Goal: Task Accomplishment & Management: Manage account settings

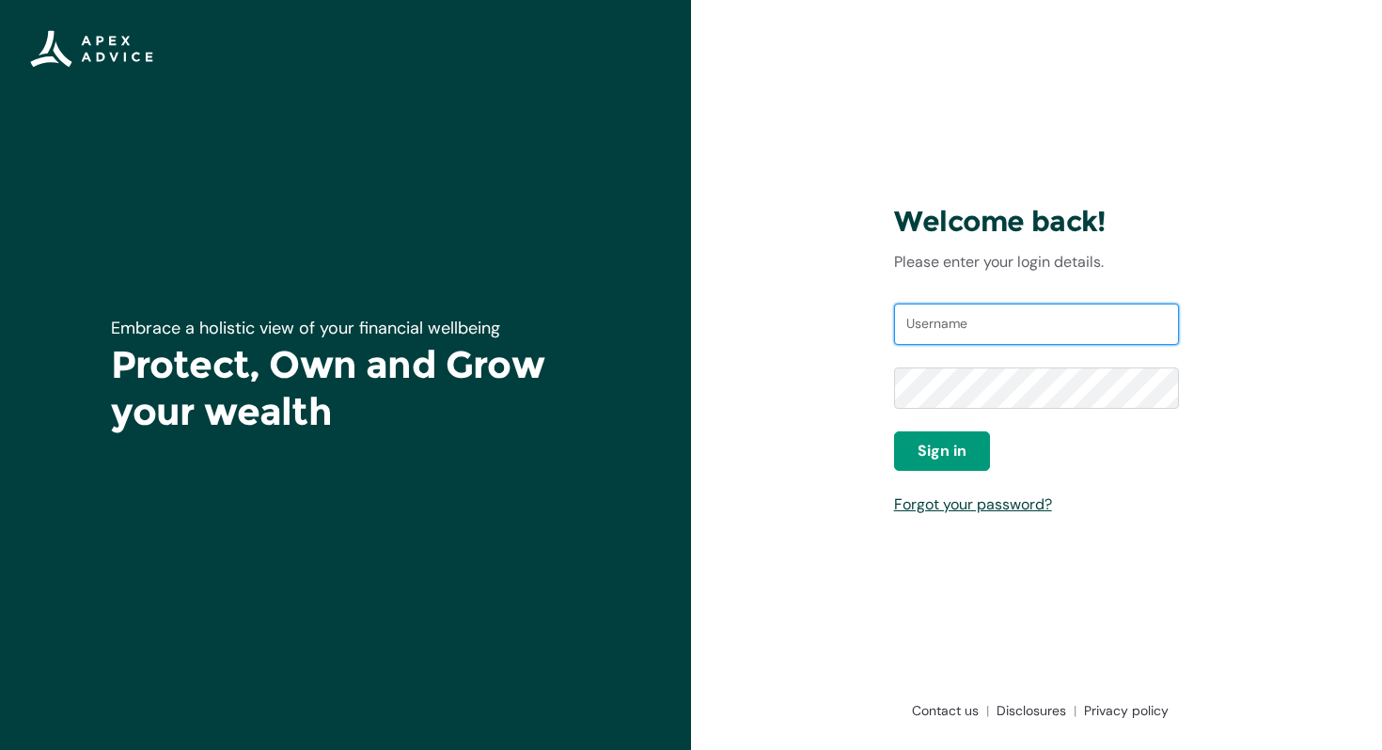
click at [1030, 339] on input "Username" at bounding box center [1037, 324] width 286 height 41
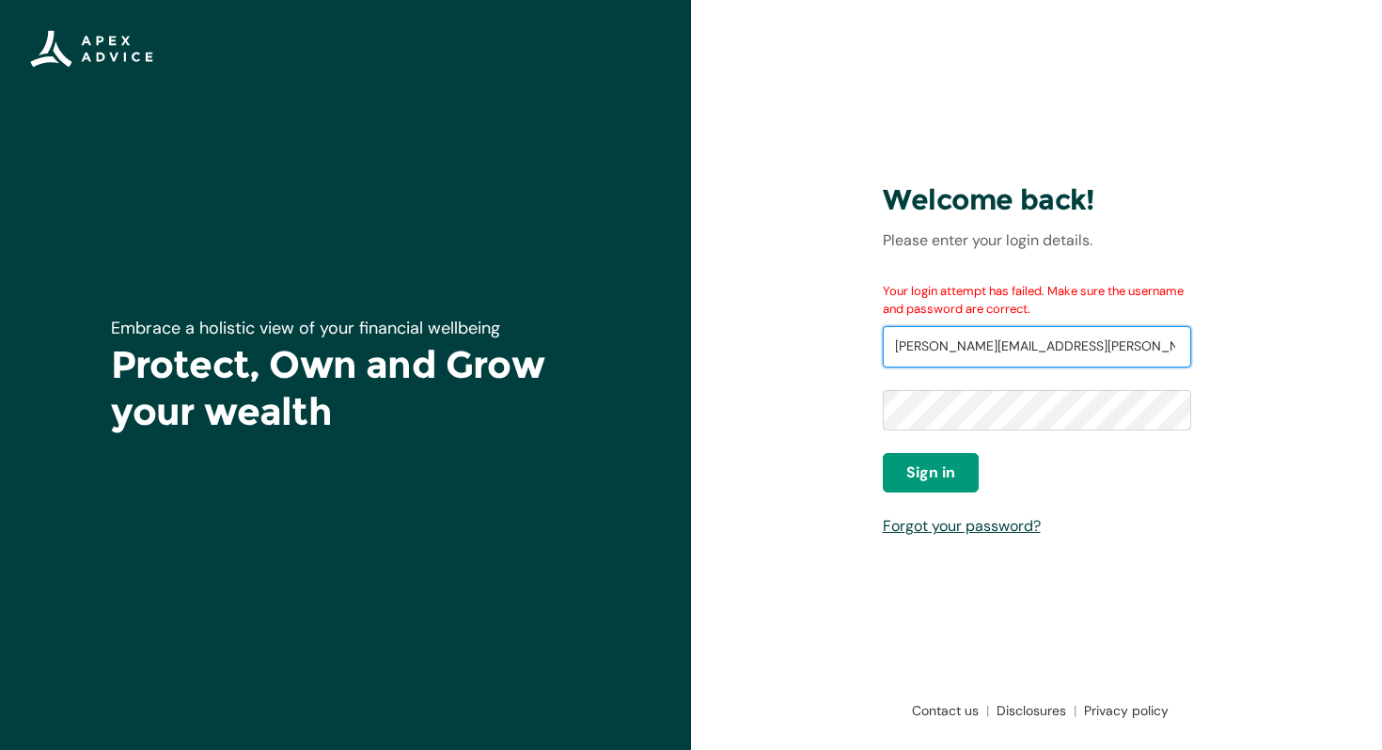
drag, startPoint x: 1107, startPoint y: 346, endPoint x: 889, endPoint y: 336, distance: 218.4
click at [889, 336] on input "[PERSON_NAME][EMAIL_ADDRESS][PERSON_NAME][DOMAIN_NAME]" at bounding box center [1037, 346] width 308 height 41
type input "[EMAIL_ADDRESS][DOMAIN_NAME]"
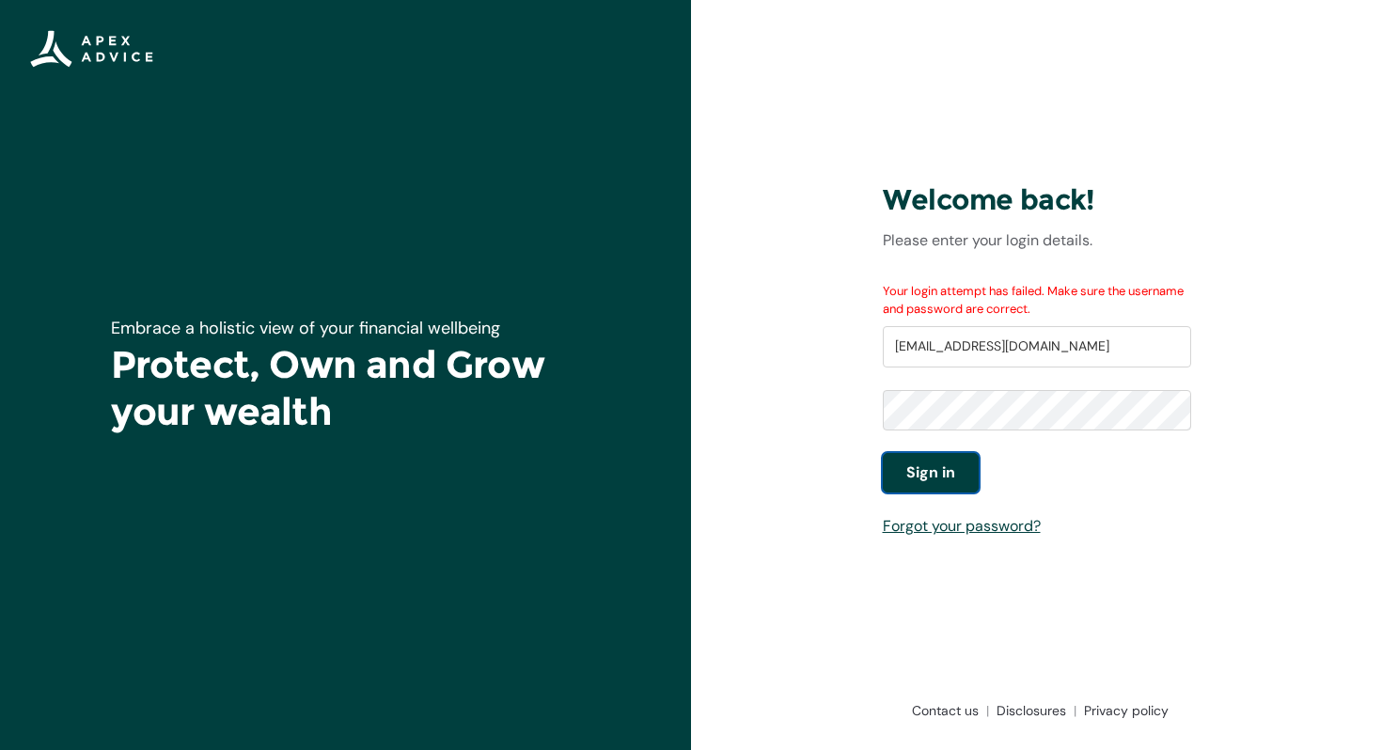
click at [946, 467] on span "Sign in" at bounding box center [930, 473] width 49 height 23
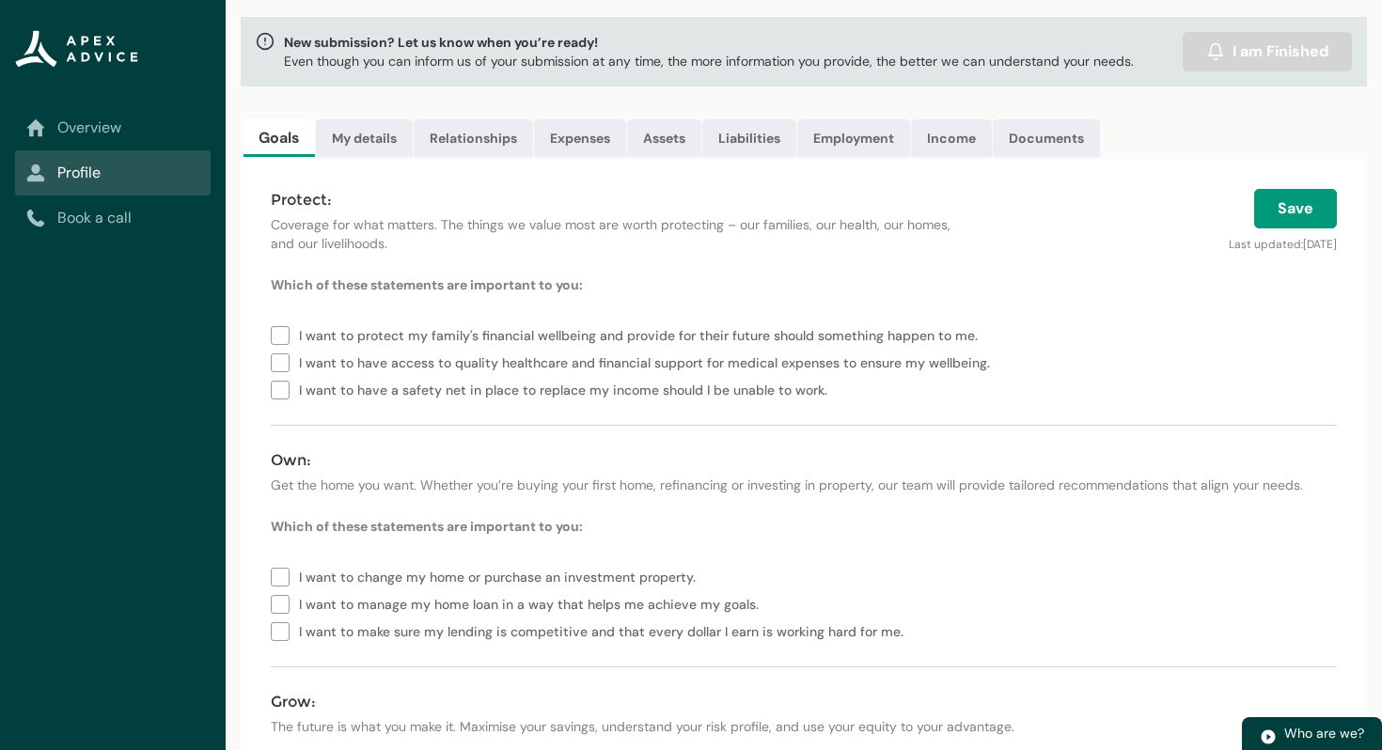
scroll to position [98, 0]
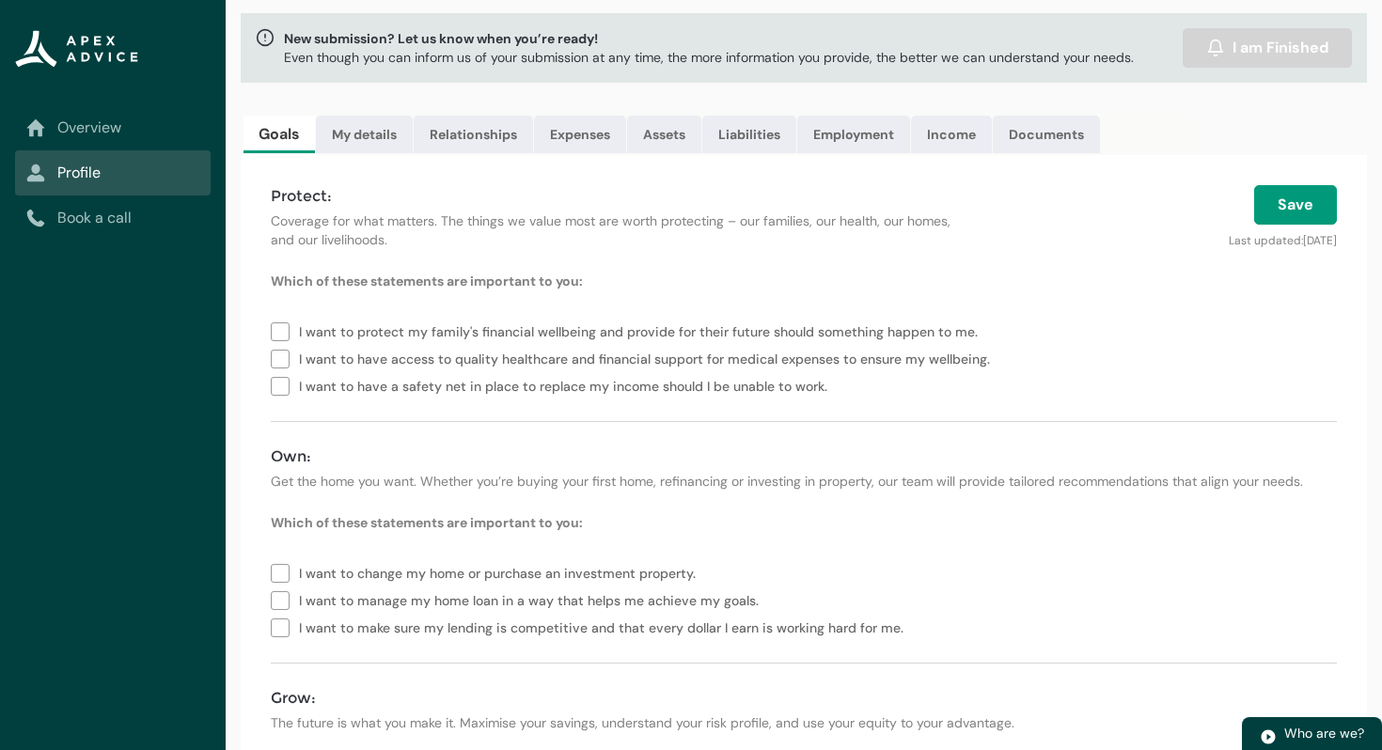
click at [286, 333] on label "I want to protect my family's financial wellbeing and provide for their future …" at bounding box center [628, 330] width 715 height 27
type lightning-checkbox-group "I want to have access to quality healthcare and financial support for medical e…"
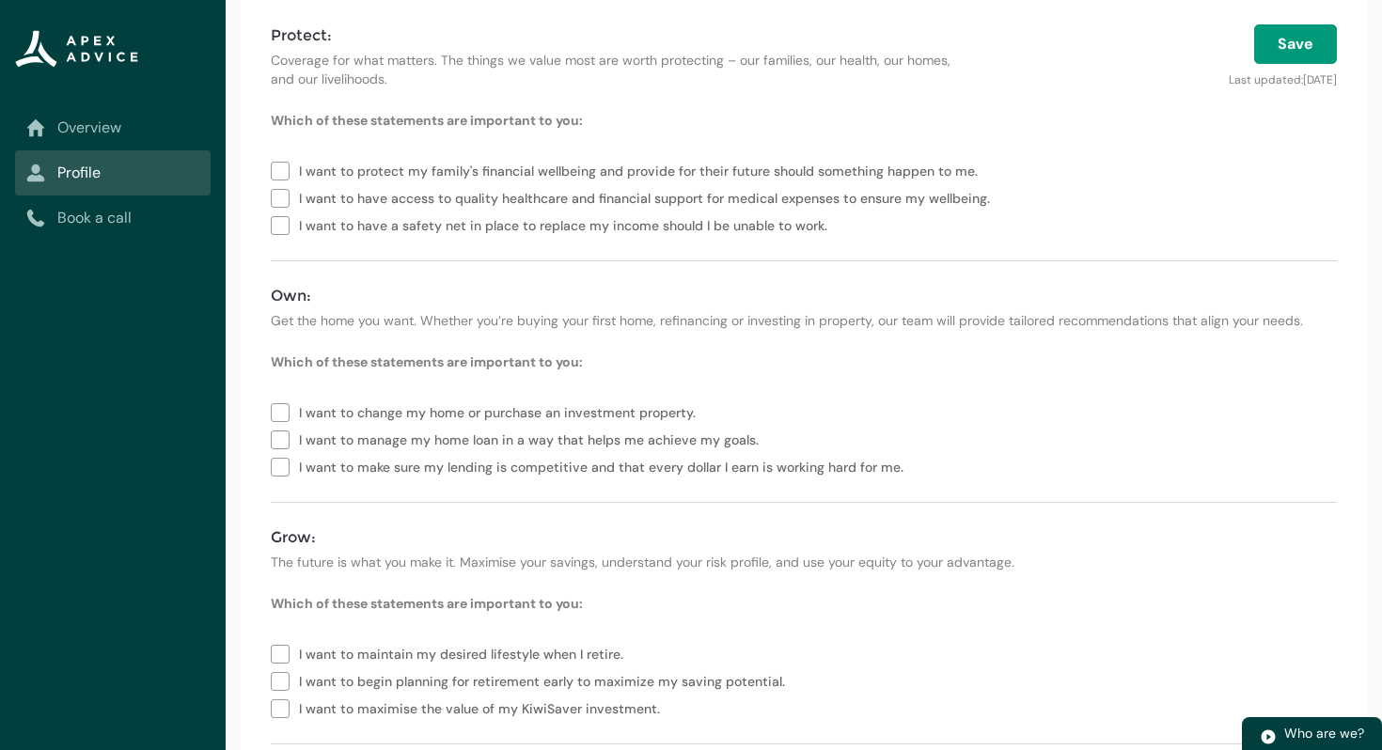
scroll to position [260, 0]
click at [283, 410] on label "I want to change my home or purchase an investment property." at bounding box center [487, 410] width 433 height 27
type lightning-checkbox-group "I want to manage my home loan in a way that helps me achieve my goals.,I want t…"
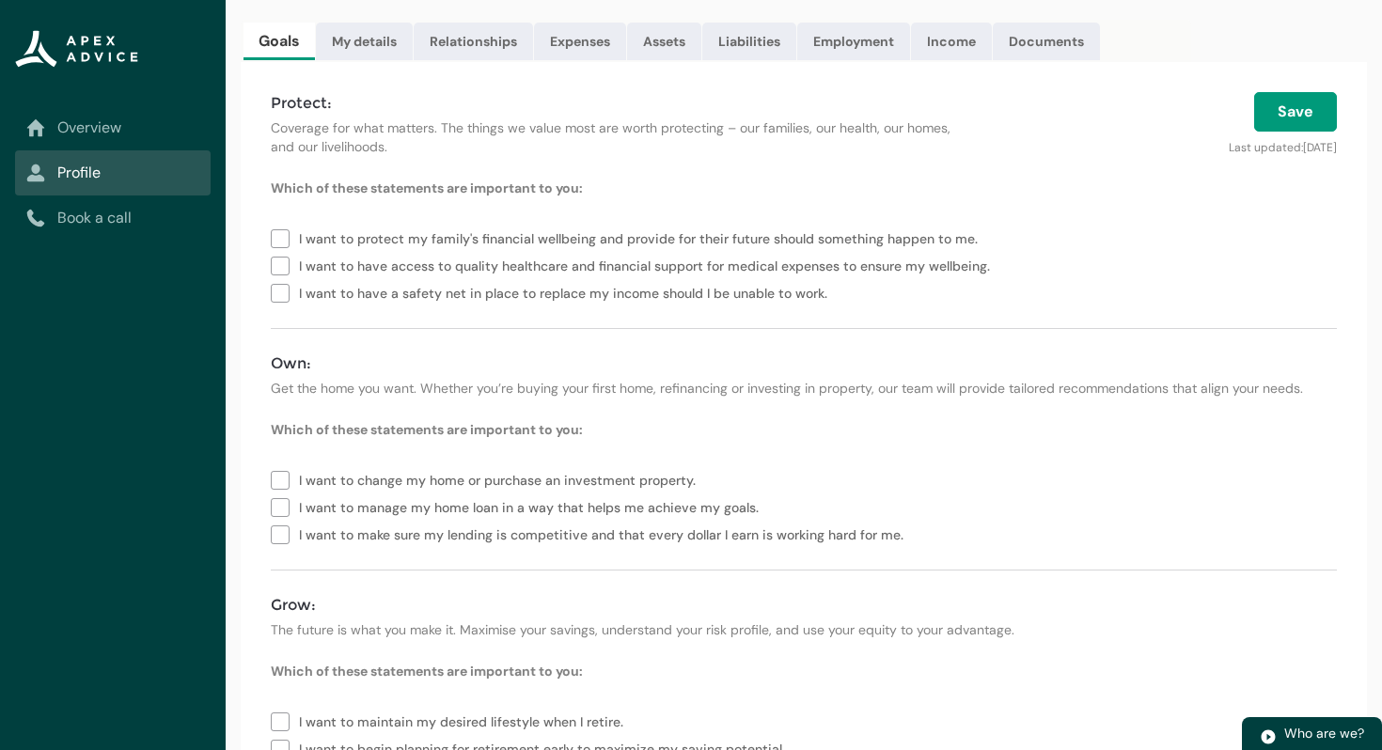
scroll to position [0, 0]
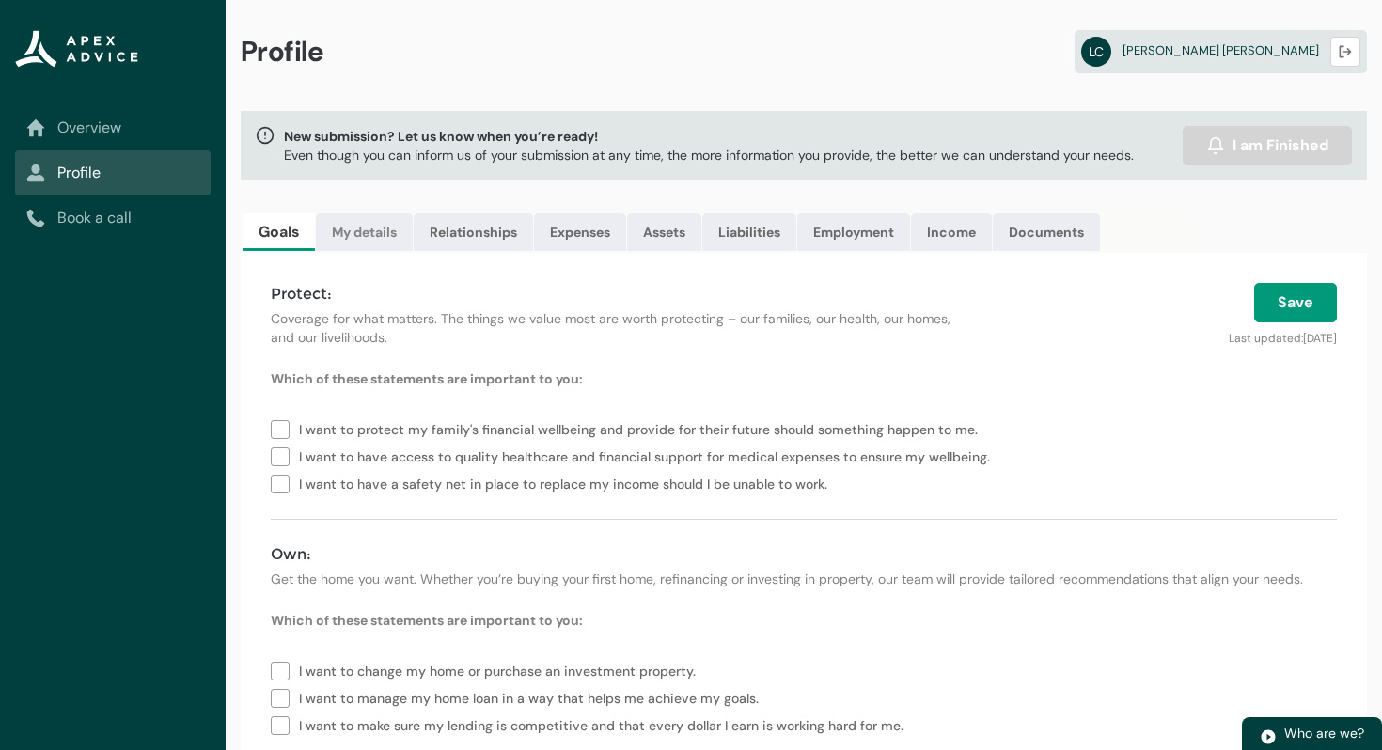
click at [353, 228] on link "My details" at bounding box center [364, 232] width 97 height 38
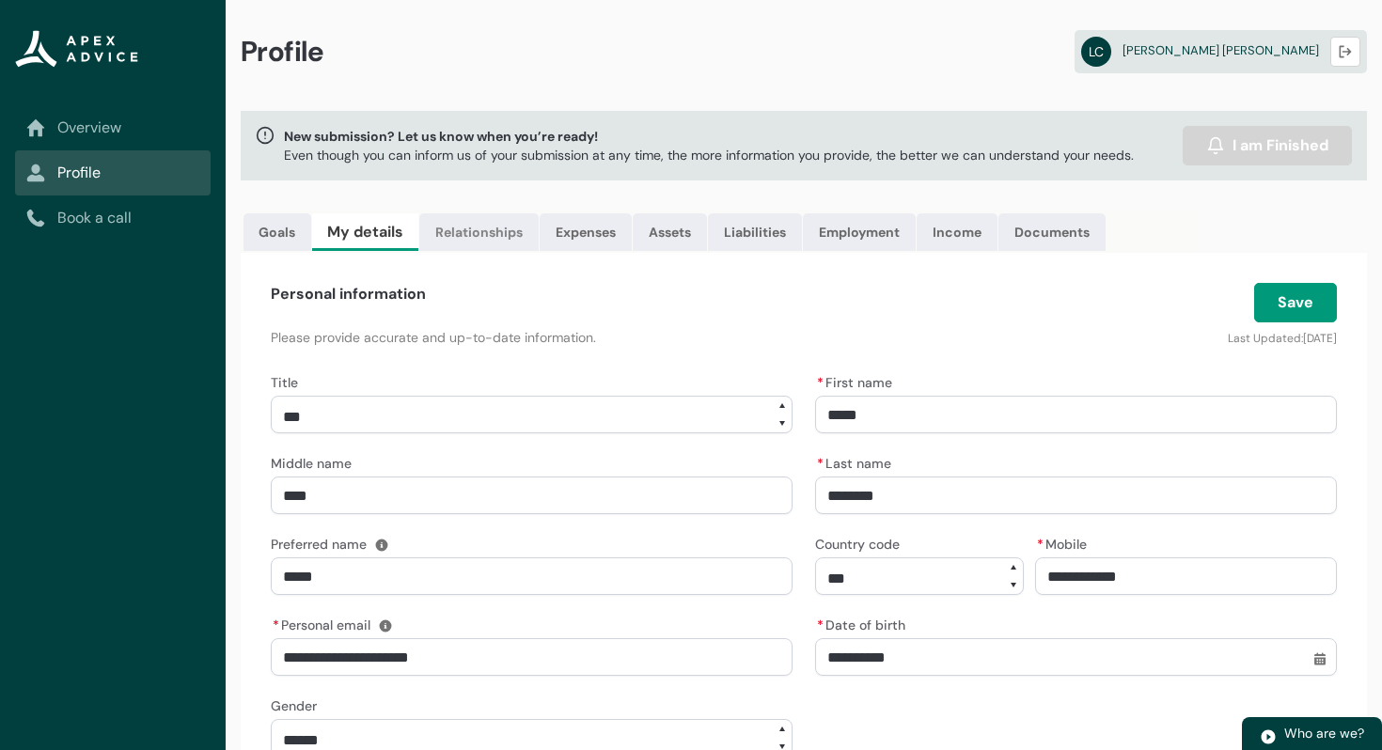
click at [460, 219] on link "Relationships" at bounding box center [478, 232] width 119 height 38
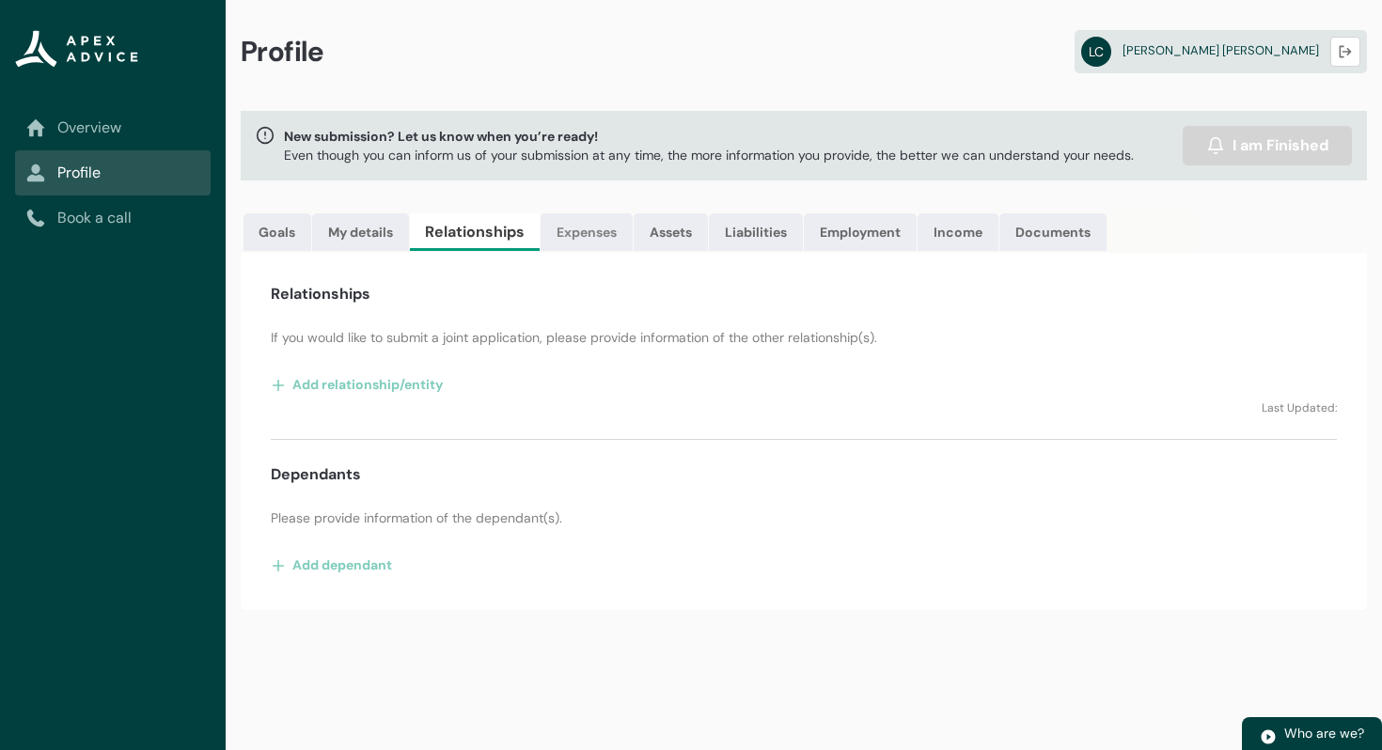
click at [584, 221] on link "Expenses" at bounding box center [587, 232] width 92 height 38
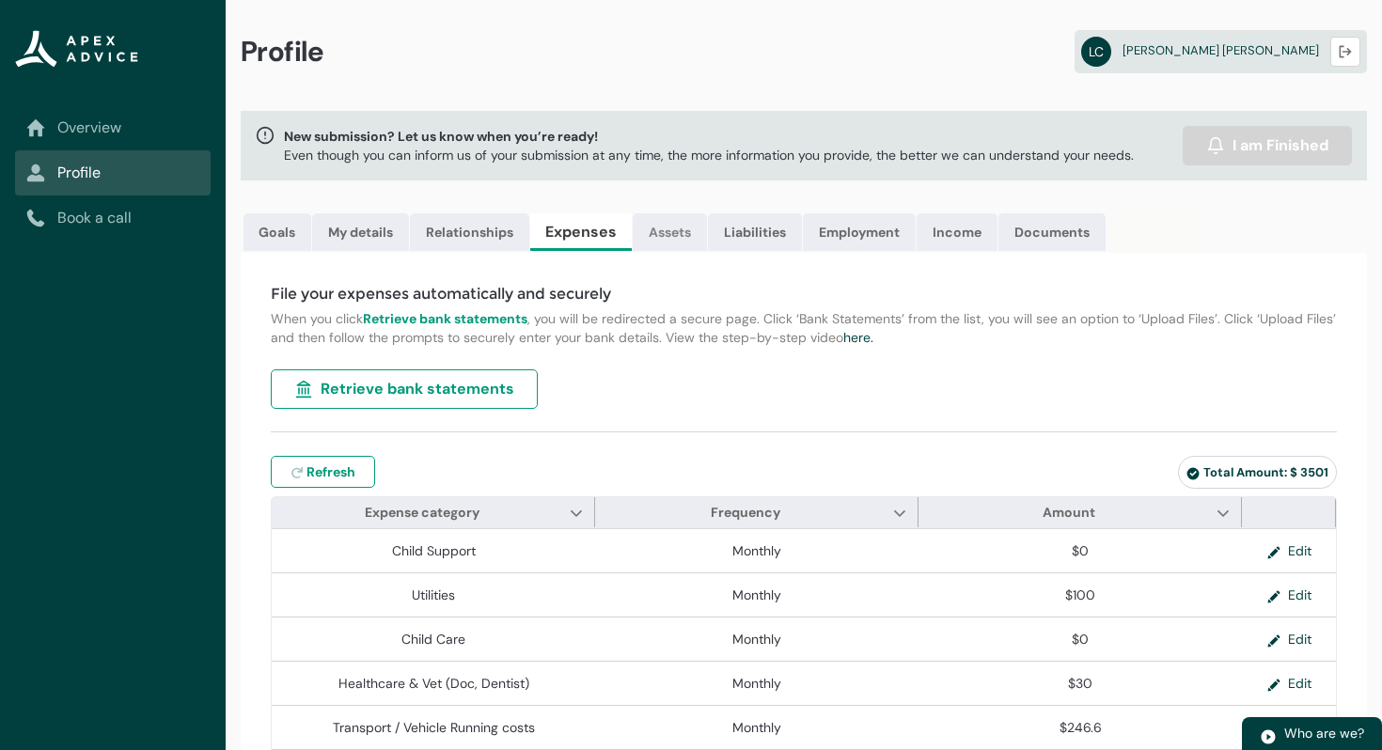
click at [681, 228] on link "Assets" at bounding box center [670, 232] width 74 height 38
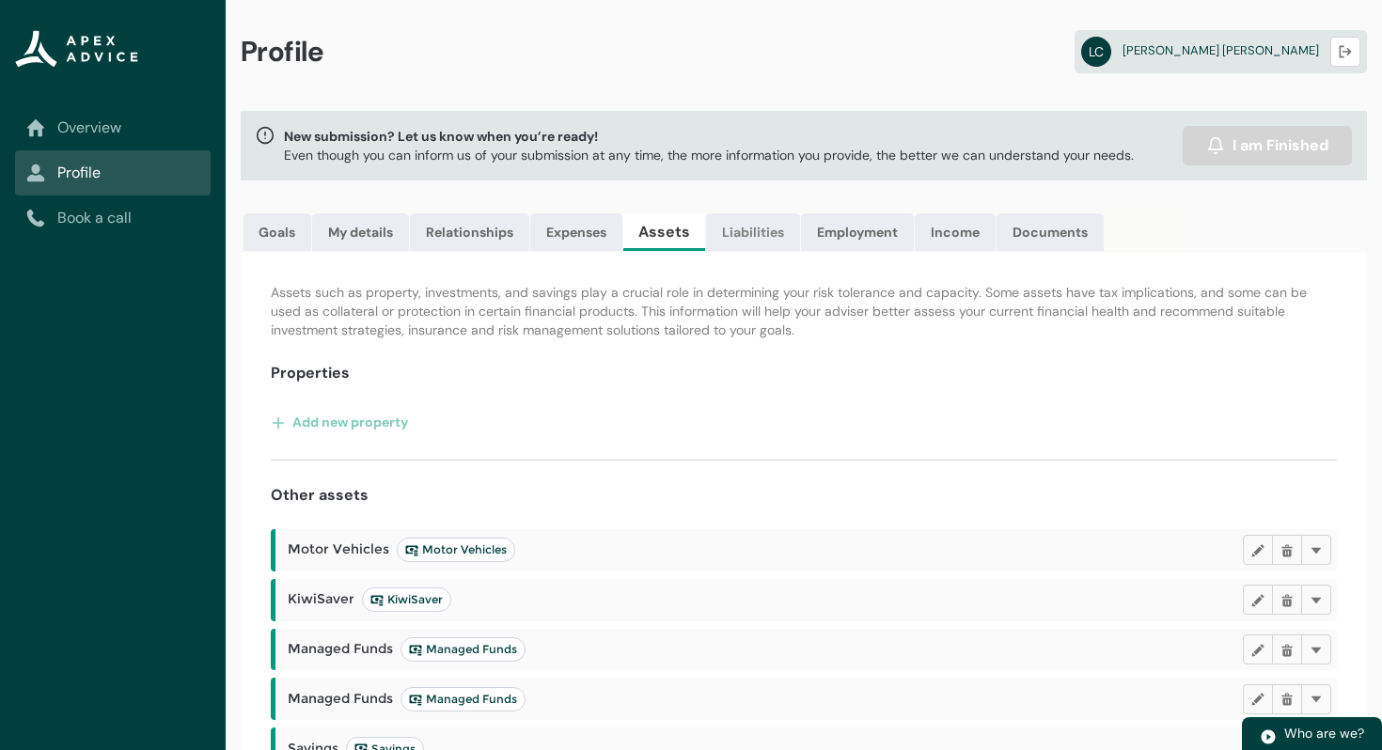
click at [742, 237] on link "Liabilities" at bounding box center [753, 232] width 94 height 38
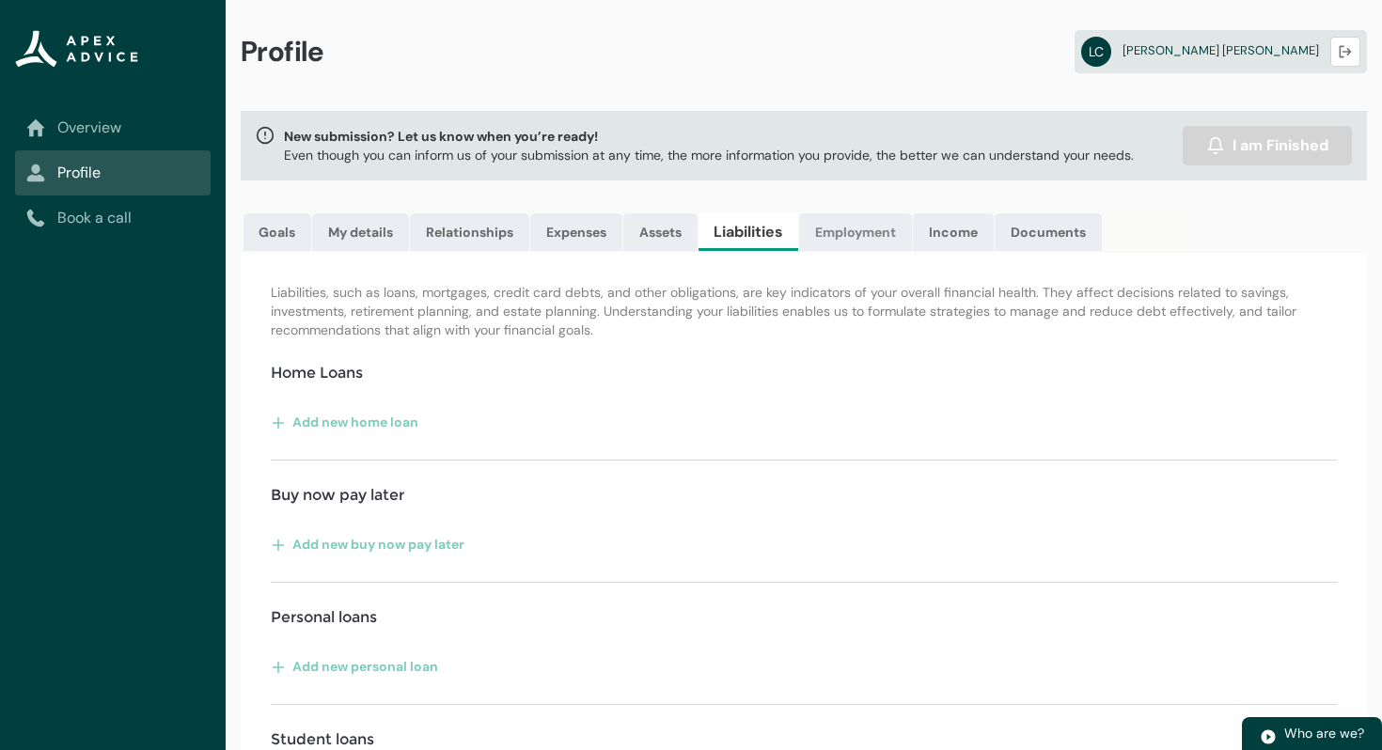
click at [834, 221] on link "Employment" at bounding box center [855, 232] width 113 height 38
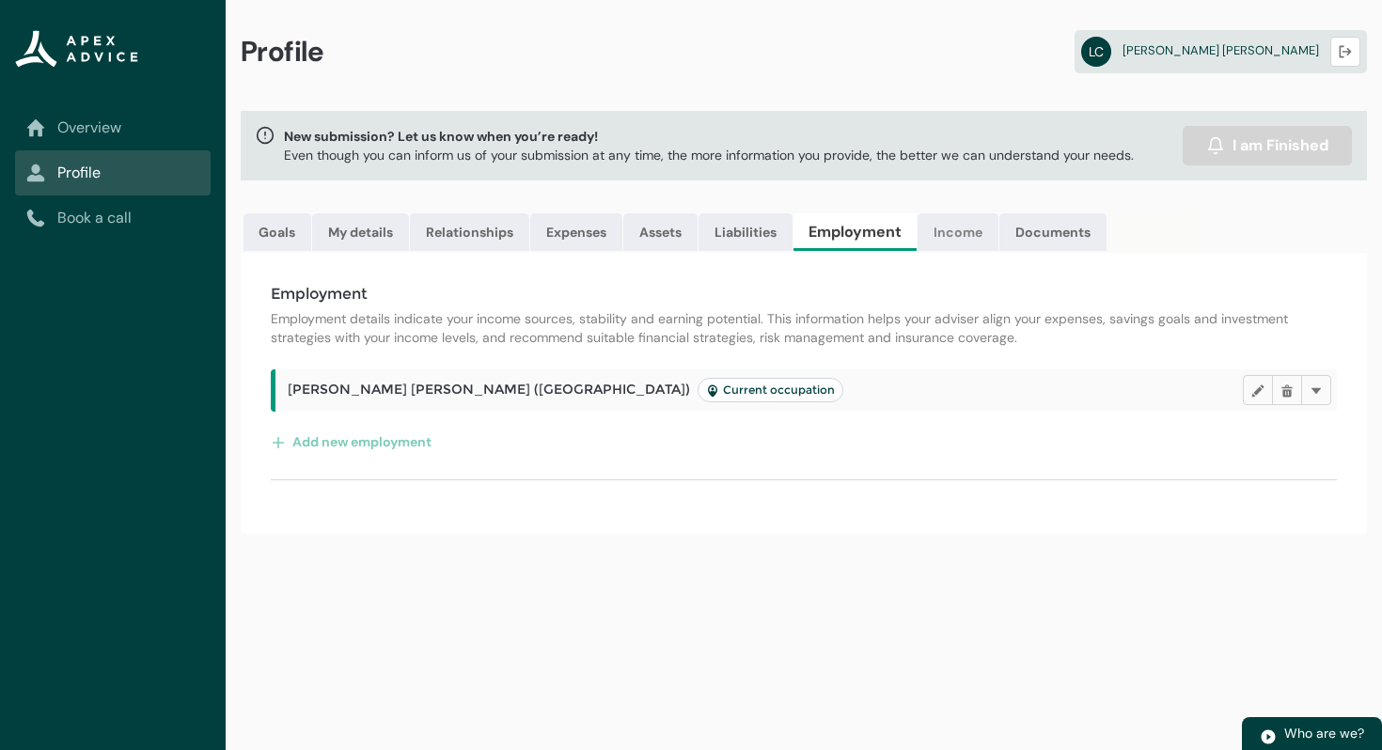
click at [959, 230] on link "Income" at bounding box center [958, 232] width 81 height 38
click at [1068, 236] on link "Documents" at bounding box center [1047, 232] width 107 height 38
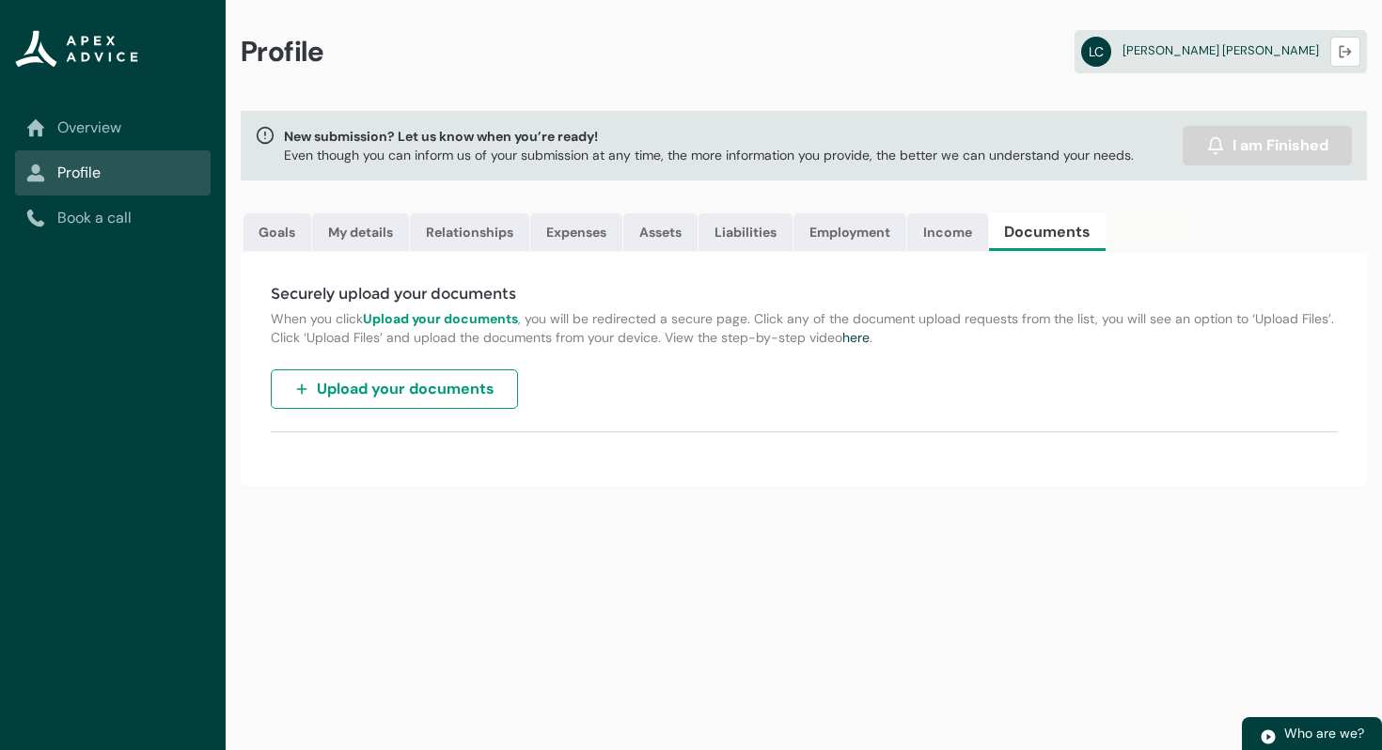
click at [445, 391] on span "Upload your documents" at bounding box center [406, 389] width 178 height 23
